Goal: Transaction & Acquisition: Book appointment/travel/reservation

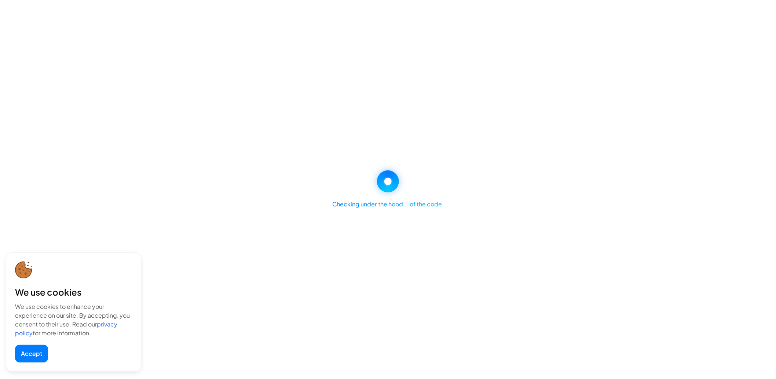
select select "********"
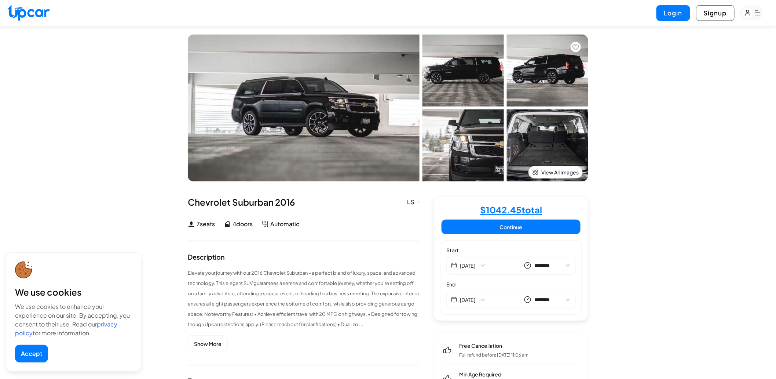
select select "********"
click at [718, 14] on button "Signup" at bounding box center [715, 13] width 39 height 16
select select "**"
